Goal: Check status: Check status

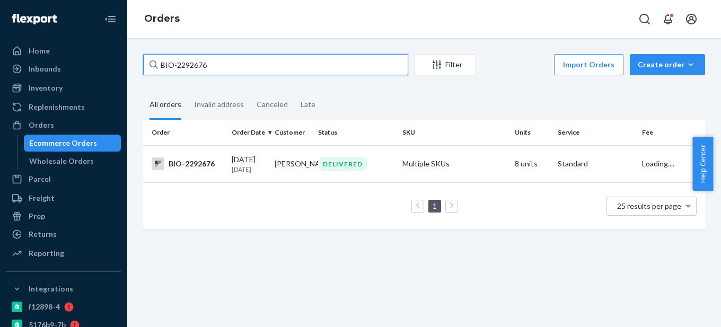
drag, startPoint x: 177, startPoint y: 64, endPoint x: 285, endPoint y: 64, distance: 108.2
click at [285, 64] on input "BIO-2292676" at bounding box center [275, 64] width 265 height 21
type input "BIO-2428829"
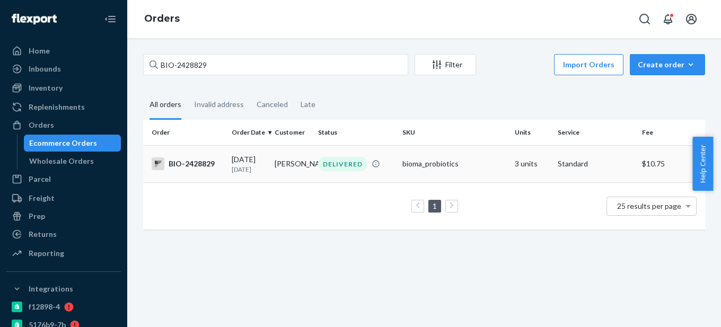
click at [179, 165] on div "BIO-2428829" at bounding box center [188, 163] width 72 height 13
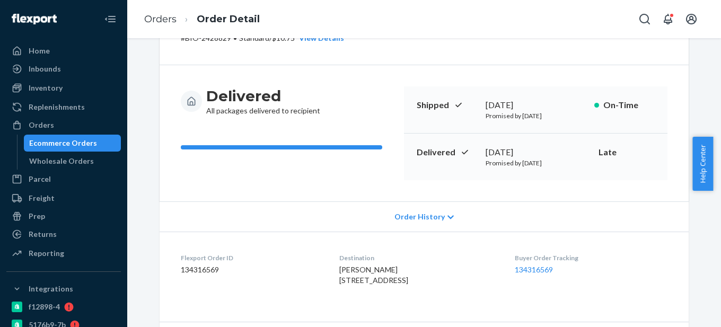
scroll to position [53, 0]
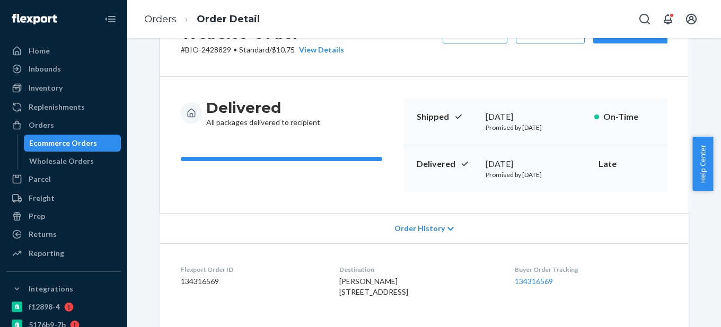
drag, startPoint x: 488, startPoint y: 165, endPoint x: 552, endPoint y: 160, distance: 63.8
click at [552, 160] on div "[DATE]" at bounding box center [536, 164] width 100 height 12
copy div "[DATE]"
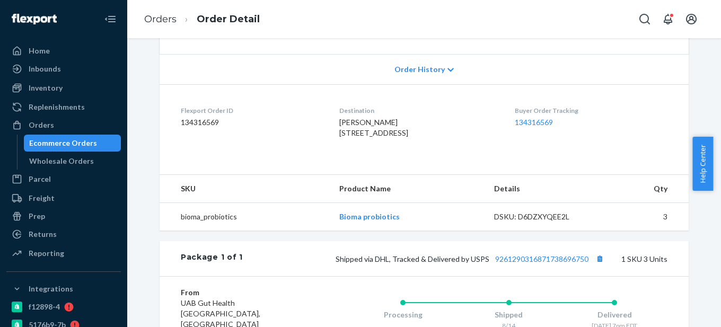
scroll to position [265, 0]
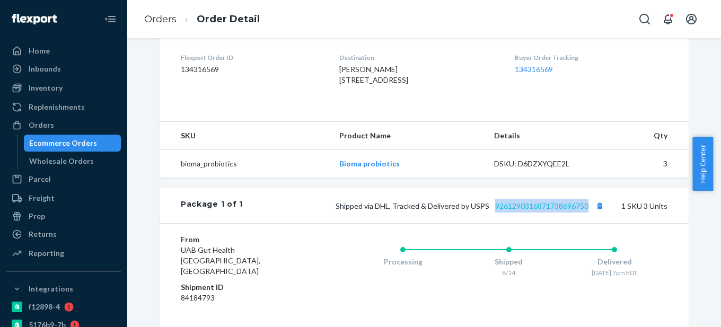
drag, startPoint x: 590, startPoint y: 223, endPoint x: 492, endPoint y: 224, distance: 97.6
click at [492, 210] on span "Shipped via DHL, Tracked & Delivered by USPS 9261290316871738696750" at bounding box center [471, 205] width 271 height 9
copy link "9261290316871738696750"
click at [80, 141] on div "Ecommerce Orders" at bounding box center [63, 143] width 68 height 11
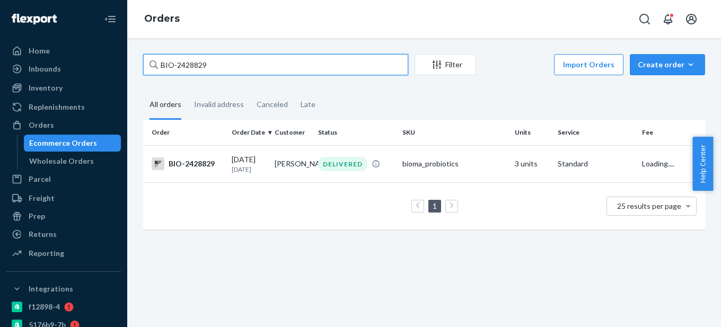
drag, startPoint x: 178, startPoint y: 64, endPoint x: 254, endPoint y: 68, distance: 77.0
click at [254, 68] on input "BIO-2428829" at bounding box center [275, 64] width 265 height 21
paste input "1603857"
type input "BIO-1603857"
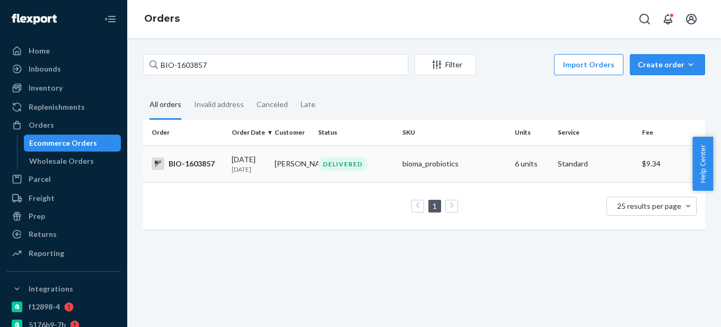
click at [200, 169] on div "BIO-1603857" at bounding box center [188, 163] width 72 height 13
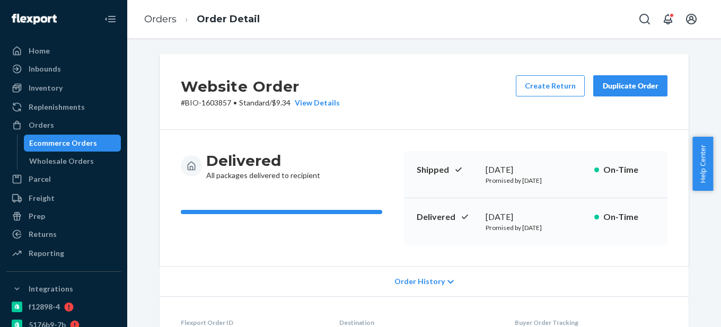
drag, startPoint x: 482, startPoint y: 217, endPoint x: 544, endPoint y: 216, distance: 62.0
click at [544, 216] on div "[DATE]" at bounding box center [536, 217] width 100 height 12
copy div "[DATE]"
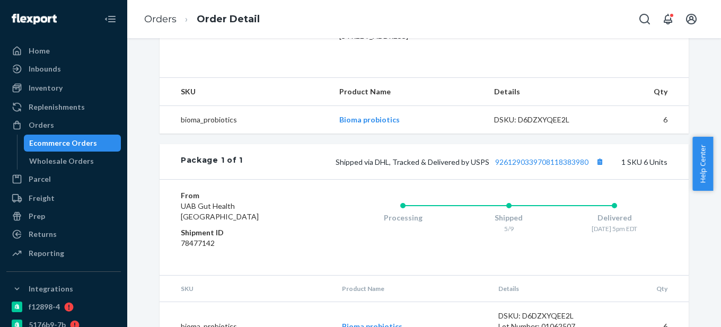
scroll to position [367, 0]
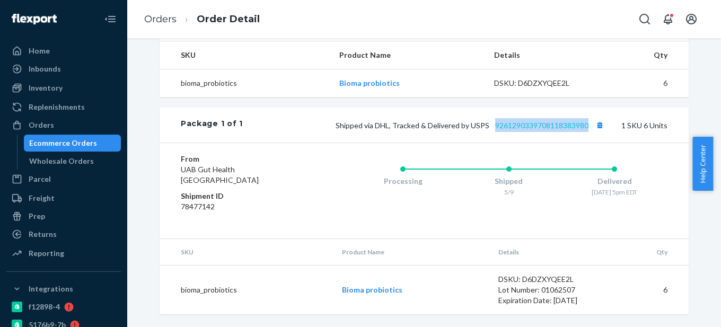
drag, startPoint x: 587, startPoint y: 127, endPoint x: 491, endPoint y: 126, distance: 95.4
click at [491, 126] on span "Shipped via DHL, Tracked & Delivered by USPS 9261290339708118383980" at bounding box center [471, 125] width 271 height 9
copy link "9261290339708118383980"
